Goal: Find specific page/section: Find specific page/section

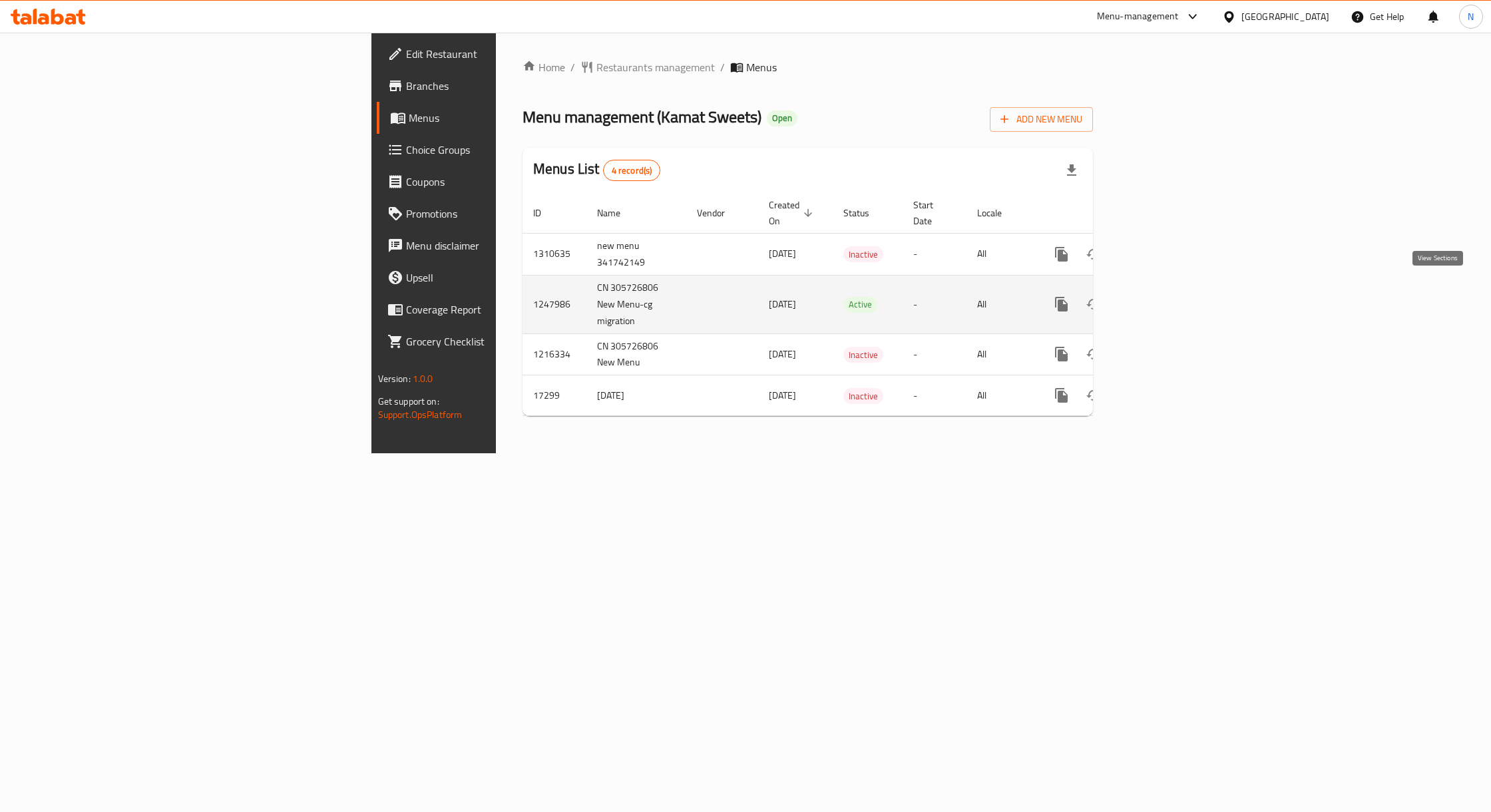
click at [1166, 296] on icon "enhanced table" at bounding box center [1157, 304] width 16 height 16
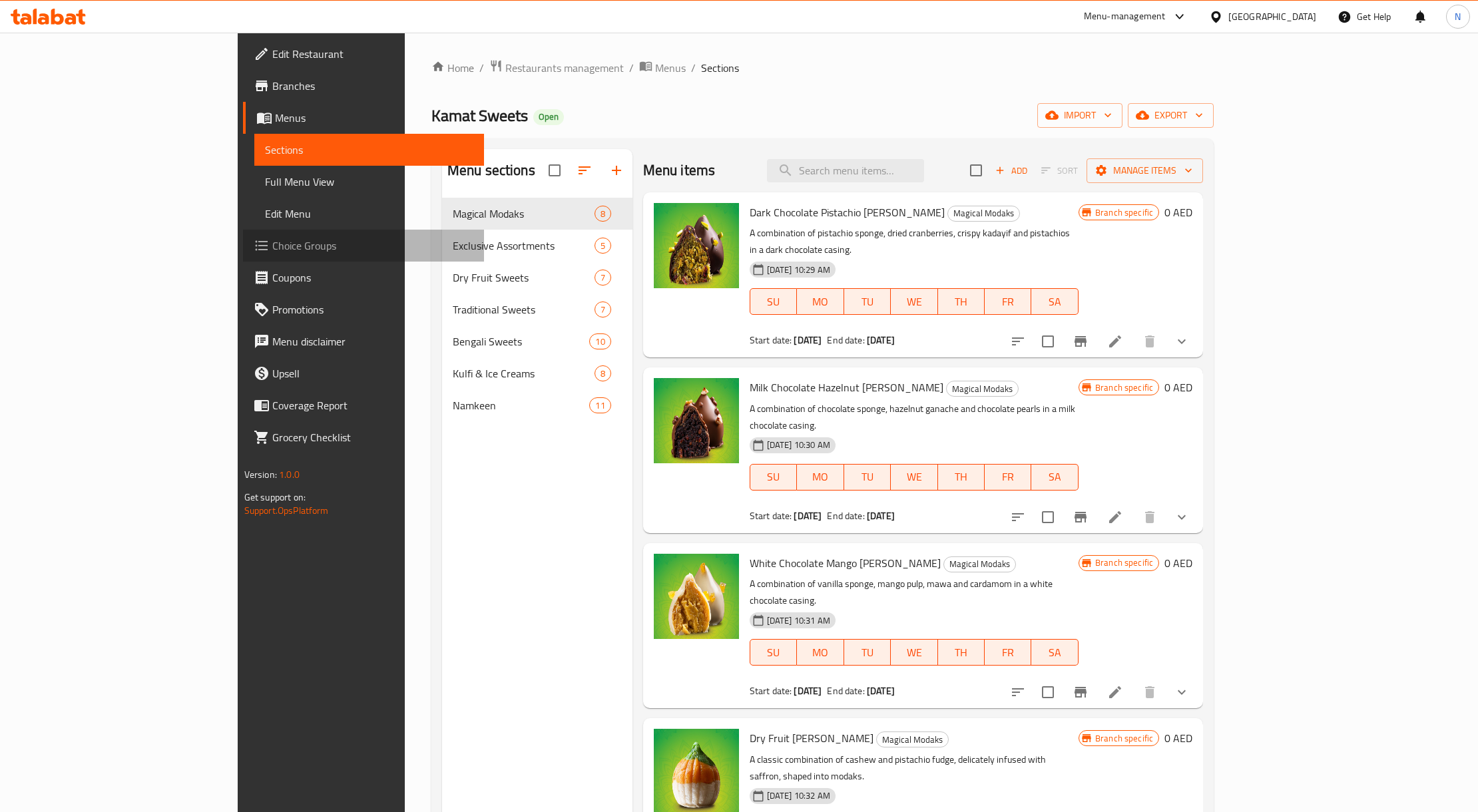
click at [273, 240] on span "Choice Groups" at bounding box center [373, 246] width 201 height 16
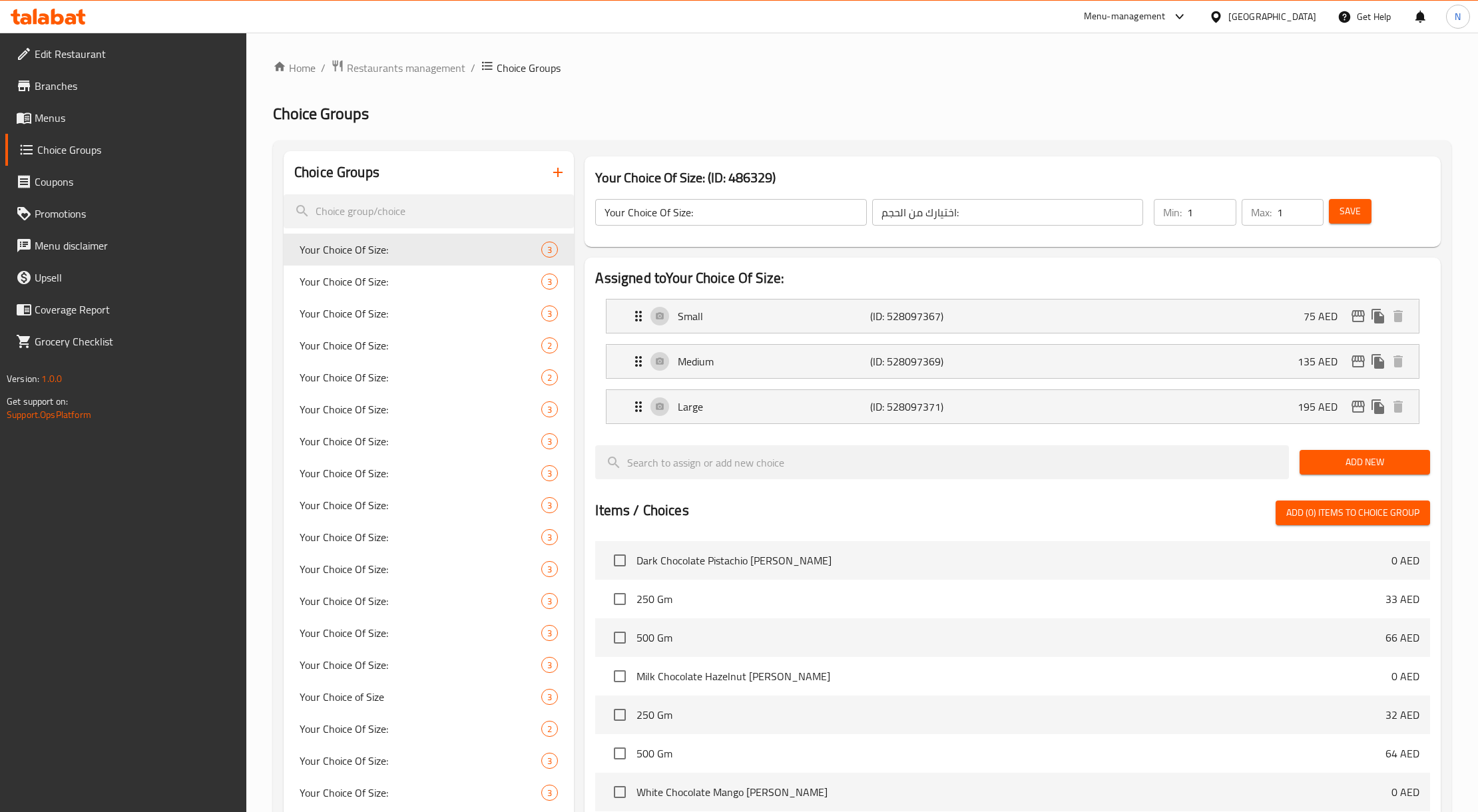
click at [1286, 13] on div "[GEOGRAPHIC_DATA]" at bounding box center [1272, 17] width 88 height 14
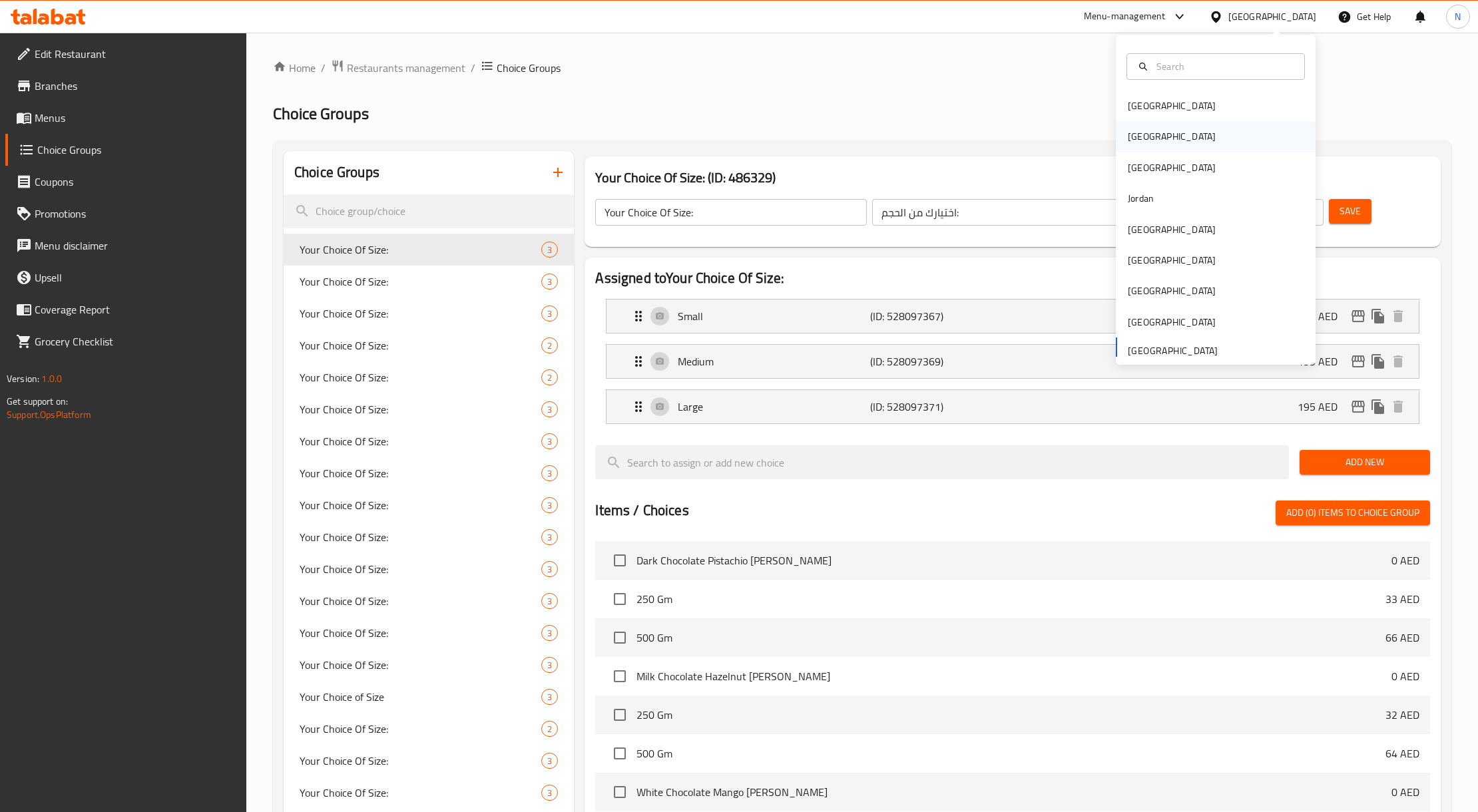
click at [1128, 137] on div "[GEOGRAPHIC_DATA]" at bounding box center [1171, 136] width 88 height 14
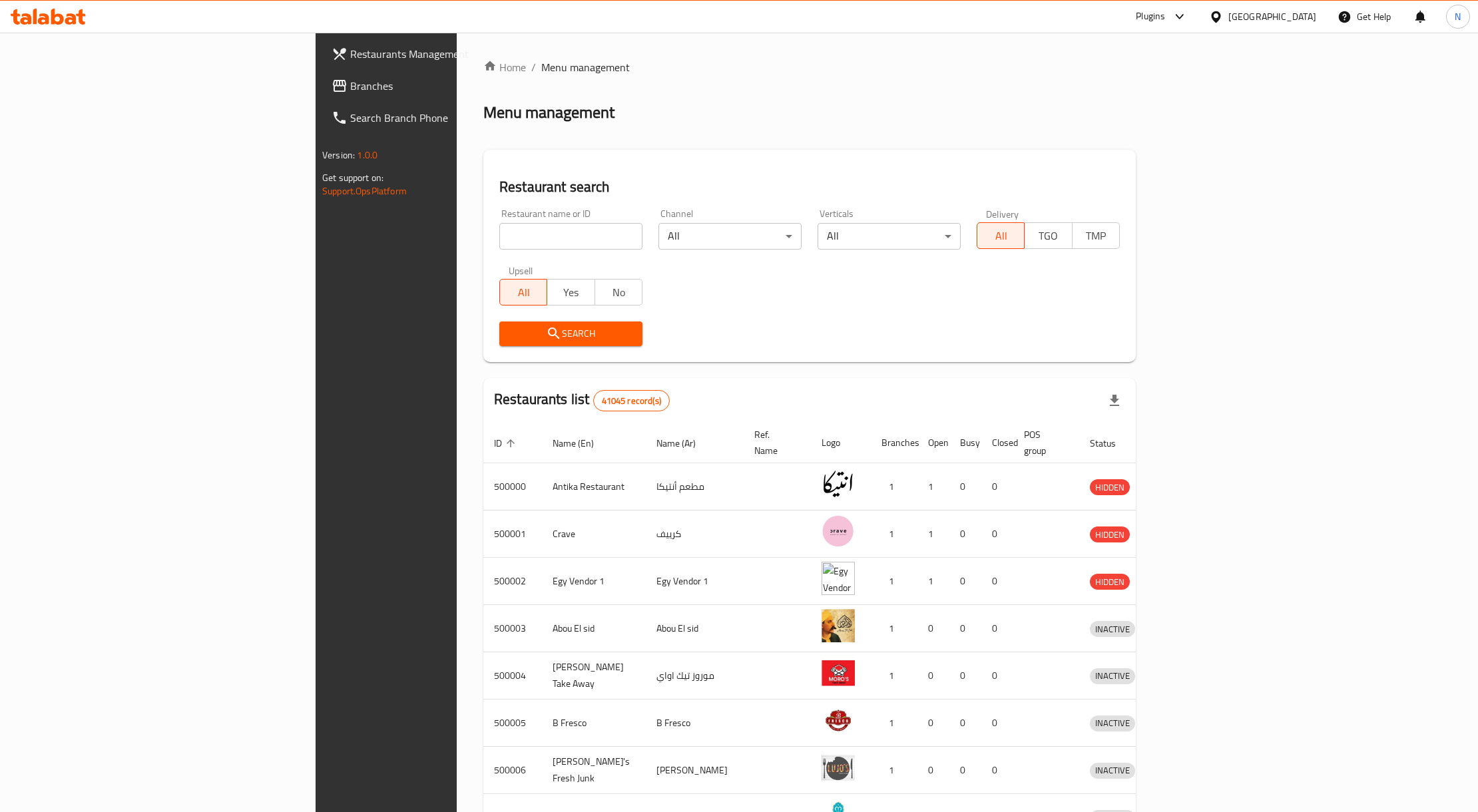
click at [483, 223] on div "Home / Menu management Menu management Restaurant search Restaurant name or ID …" at bounding box center [809, 520] width 652 height 921
paste input "502292"
click at [499, 229] on input "502292" at bounding box center [571, 236] width 143 height 27
type input "502292"
click button "Search" at bounding box center [571, 334] width 143 height 25
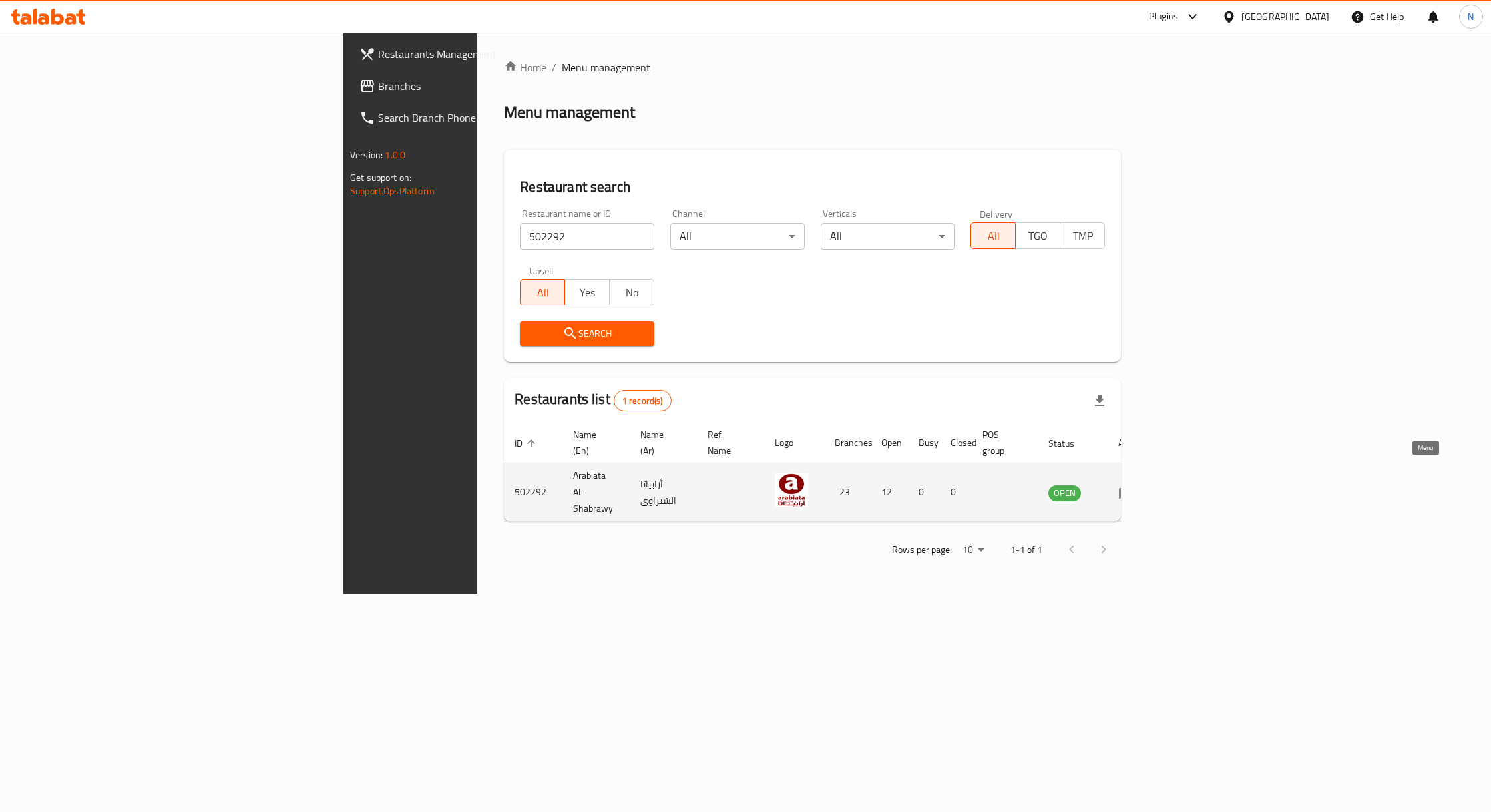
click at [1134, 487] on icon "enhanced table" at bounding box center [1126, 493] width 14 height 11
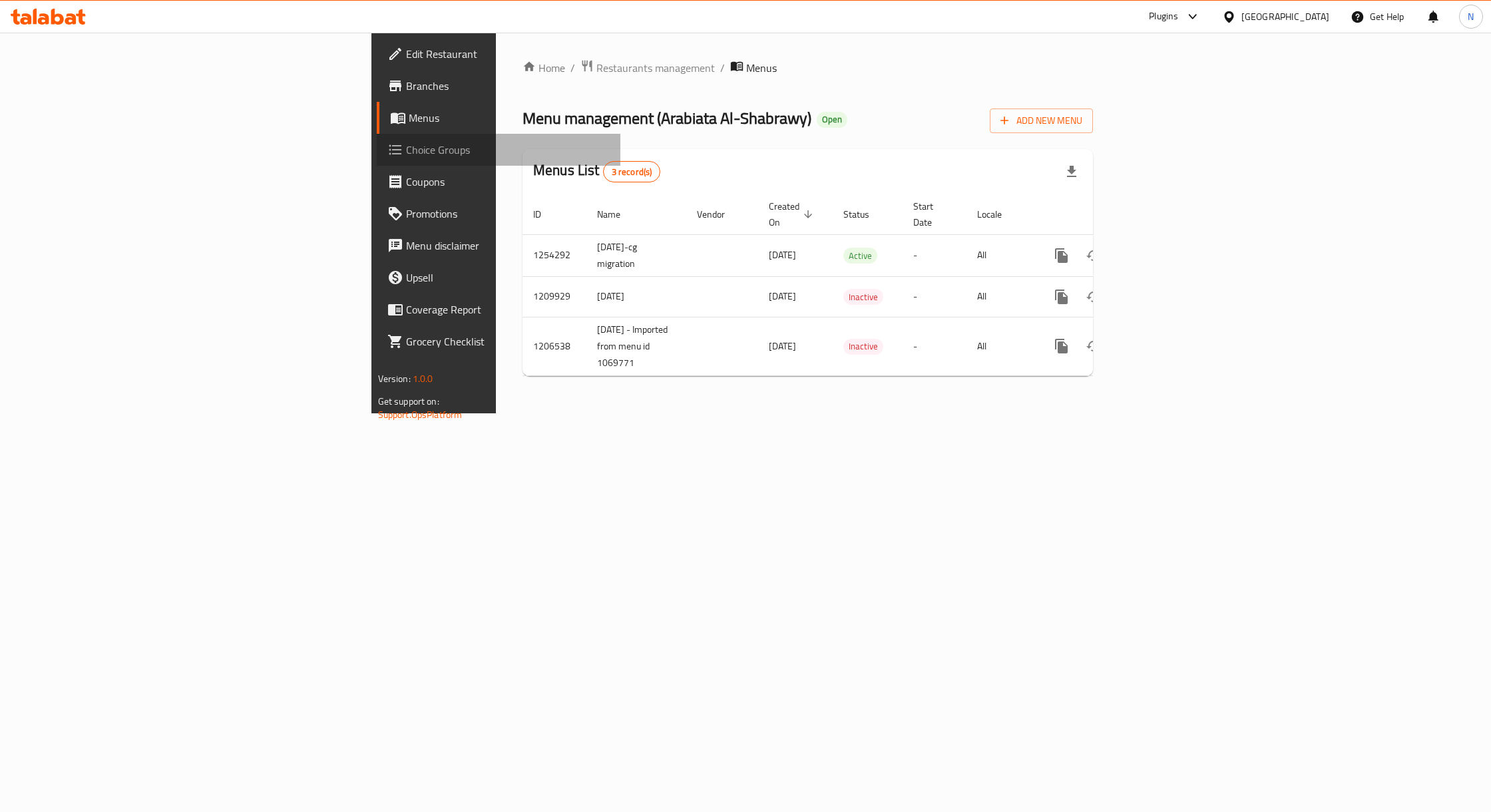
click at [406, 150] on span "Choice Groups" at bounding box center [507, 150] width 204 height 16
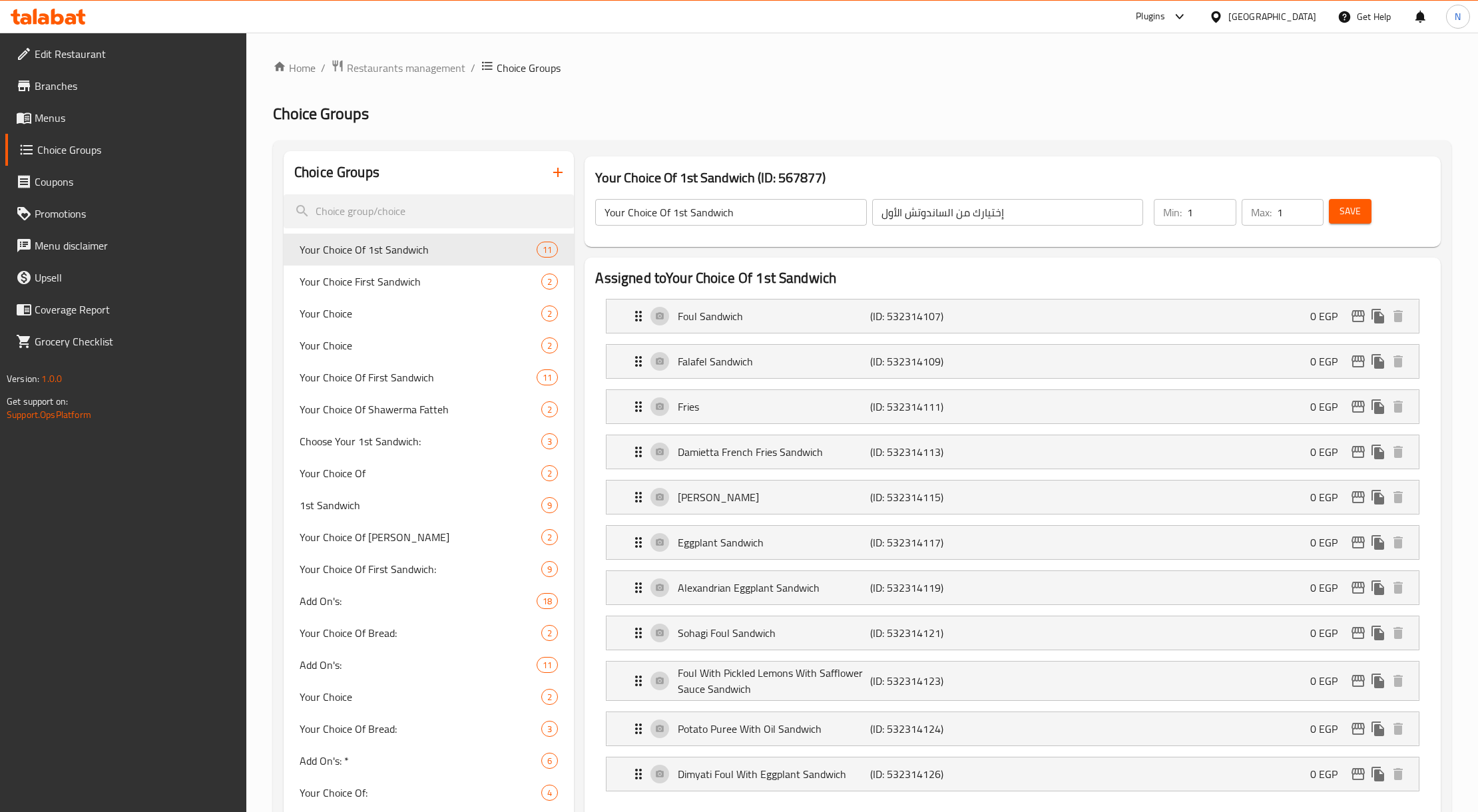
click at [86, 80] on span "Branches" at bounding box center [136, 86] width 201 height 16
